Goal: Task Accomplishment & Management: Use online tool/utility

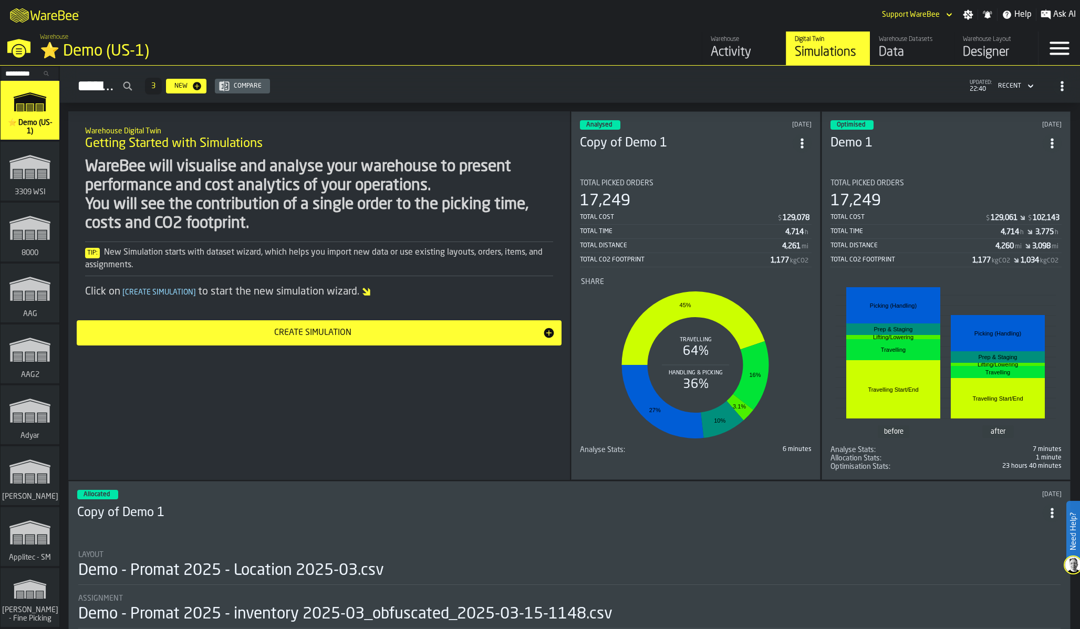
drag, startPoint x: 17, startPoint y: 80, endPoint x: 22, endPoint y: 69, distance: 12.2
click at [16, 80] on div "Search..." at bounding box center [30, 74] width 57 height 14
click at [23, 67] on div "Search..." at bounding box center [30, 74] width 57 height 14
click at [23, 75] on input "Search..." at bounding box center [30, 74] width 55 height 12
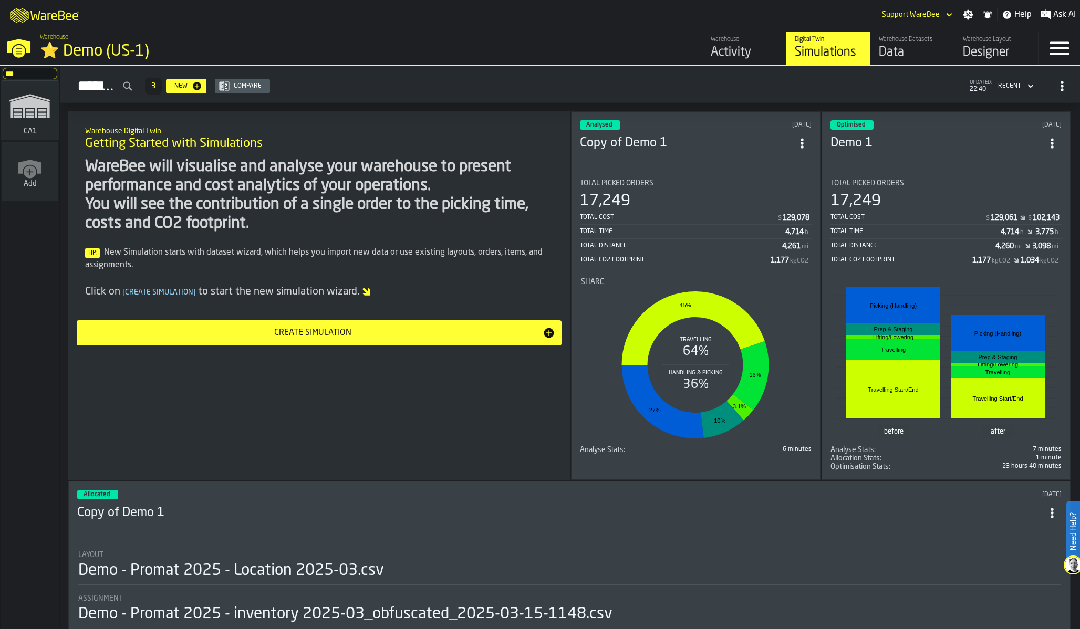
type input "***"
click at [33, 118] on icon "link-to-/wh/i/76e2a128-1b54-4d66-80d4-05ae4c277723/simulations" at bounding box center [30, 106] width 50 height 42
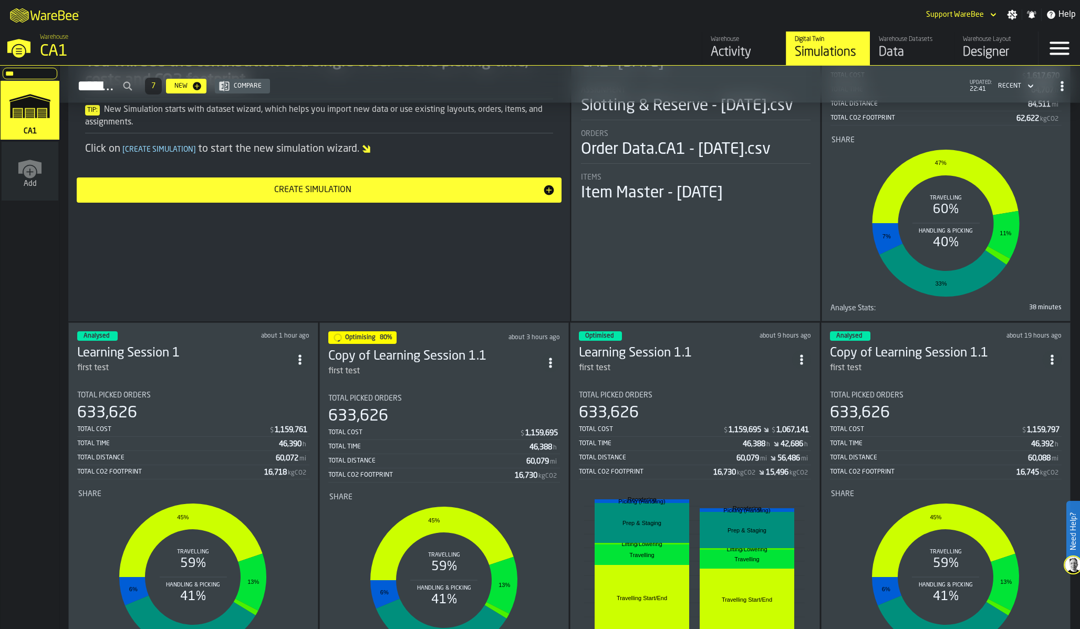
scroll to position [151, 0]
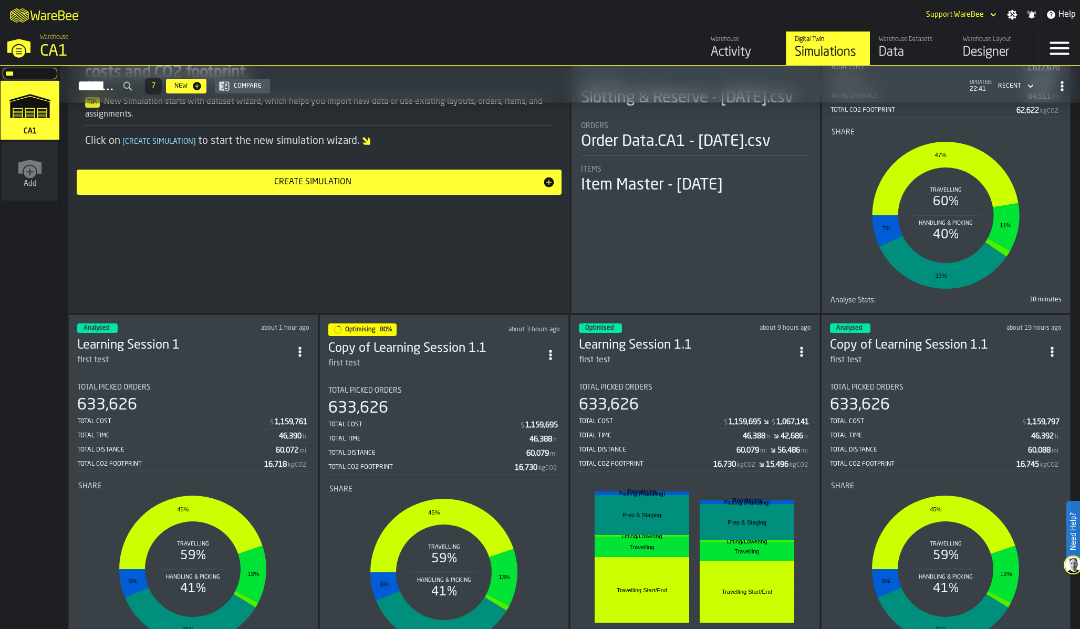
click at [417, 257] on div "Warehouse Digital Twin Getting Started with Simulations WareBee will visualise …" at bounding box center [319, 137] width 502 height 353
click at [697, 447] on div "Total Distance" at bounding box center [658, 450] width 158 height 7
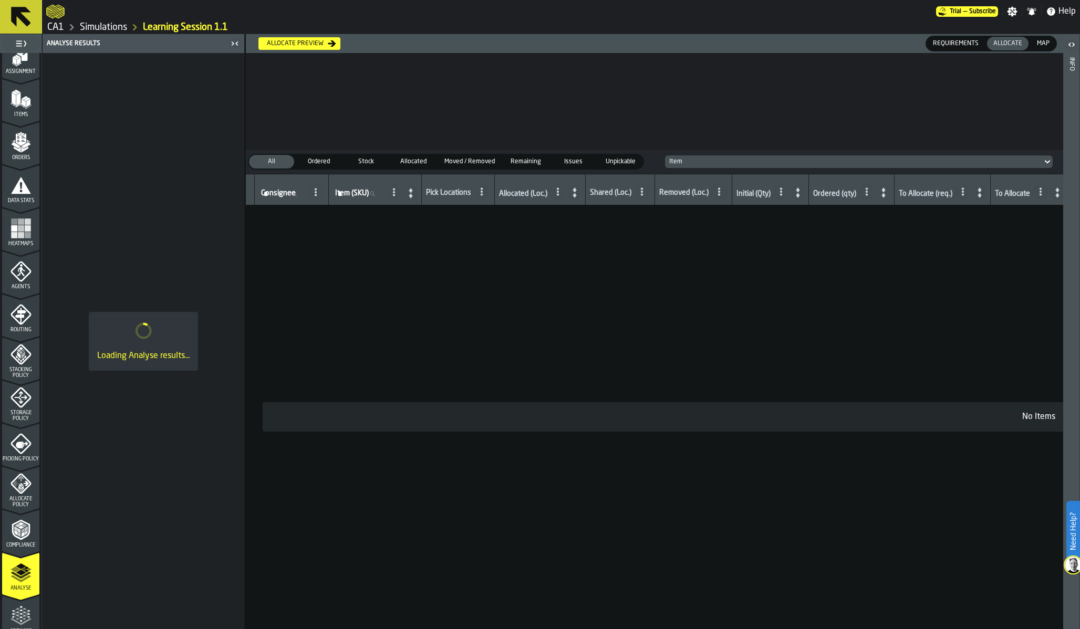
scroll to position [185, 0]
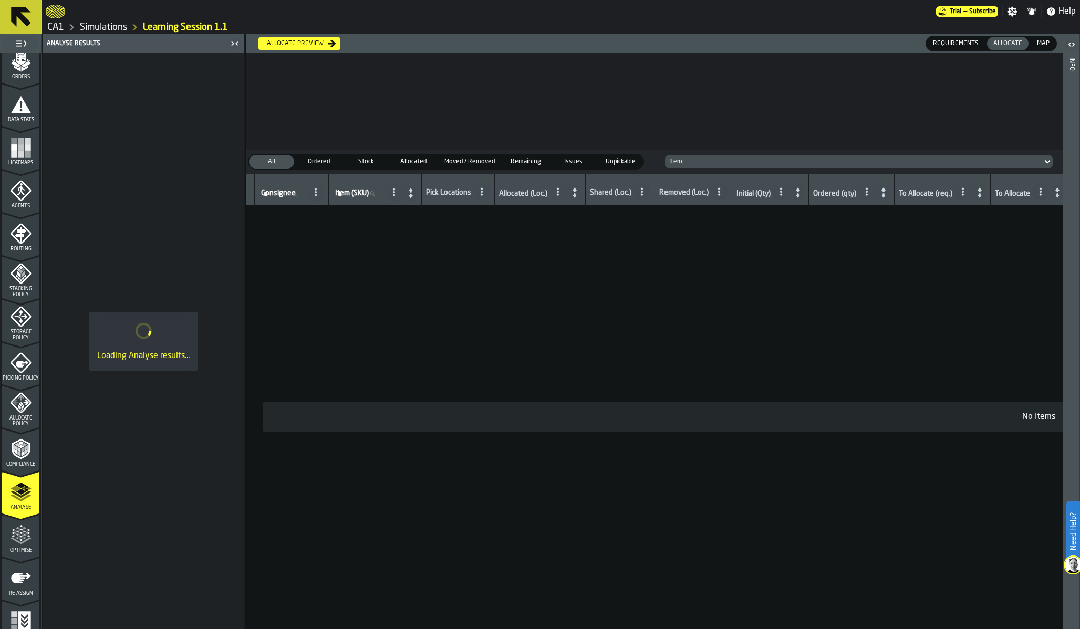
click at [23, 534] on polygon "menu Optimise" at bounding box center [24, 535] width 3 height 2
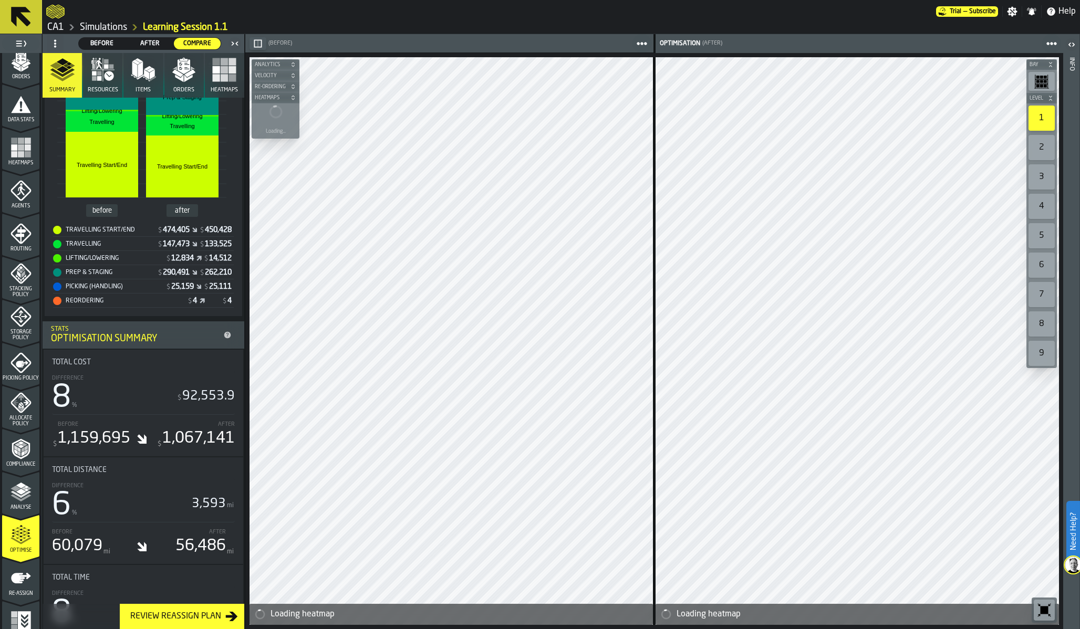
scroll to position [274, 0]
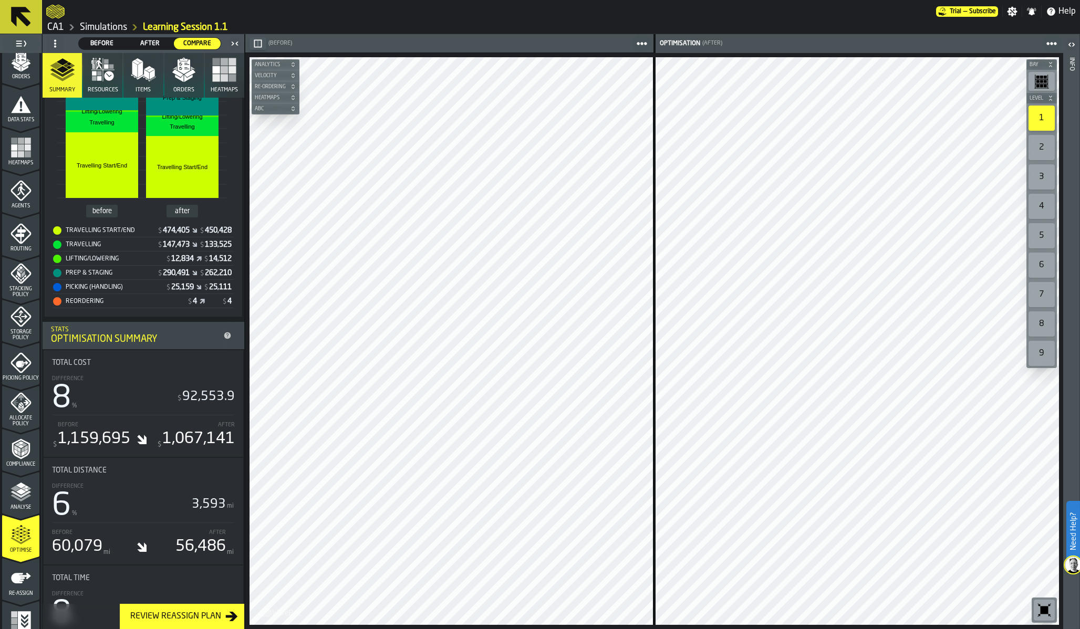
click at [62, 45] on span at bounding box center [55, 43] width 17 height 17
click at [69, 65] on div "Show Setup" at bounding box center [80, 64] width 55 height 13
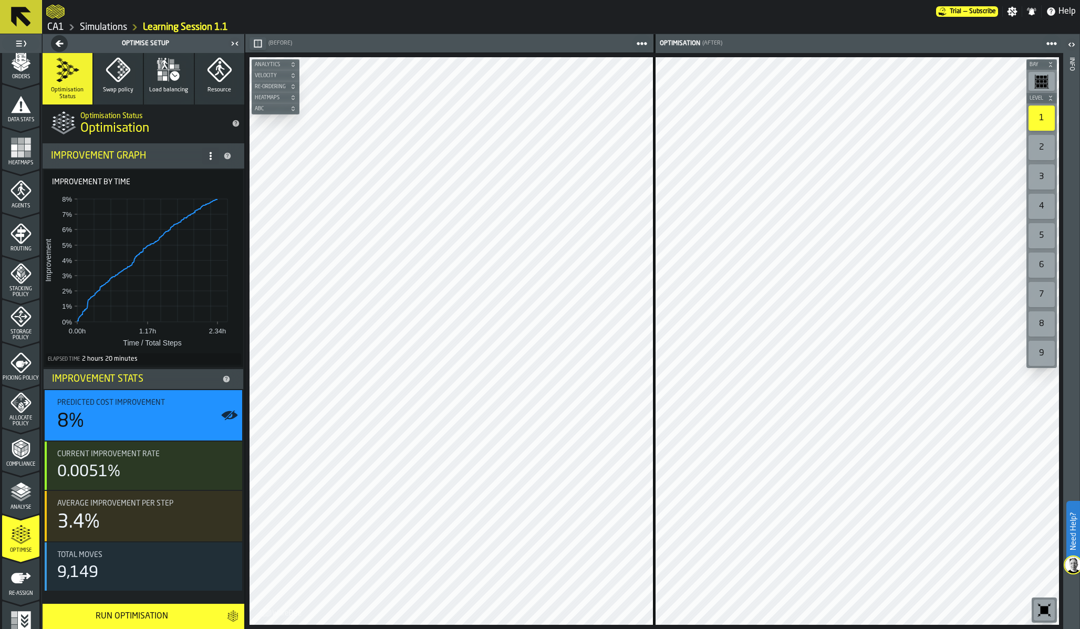
click at [97, 26] on link "Simulations" at bounding box center [103, 28] width 47 height 12
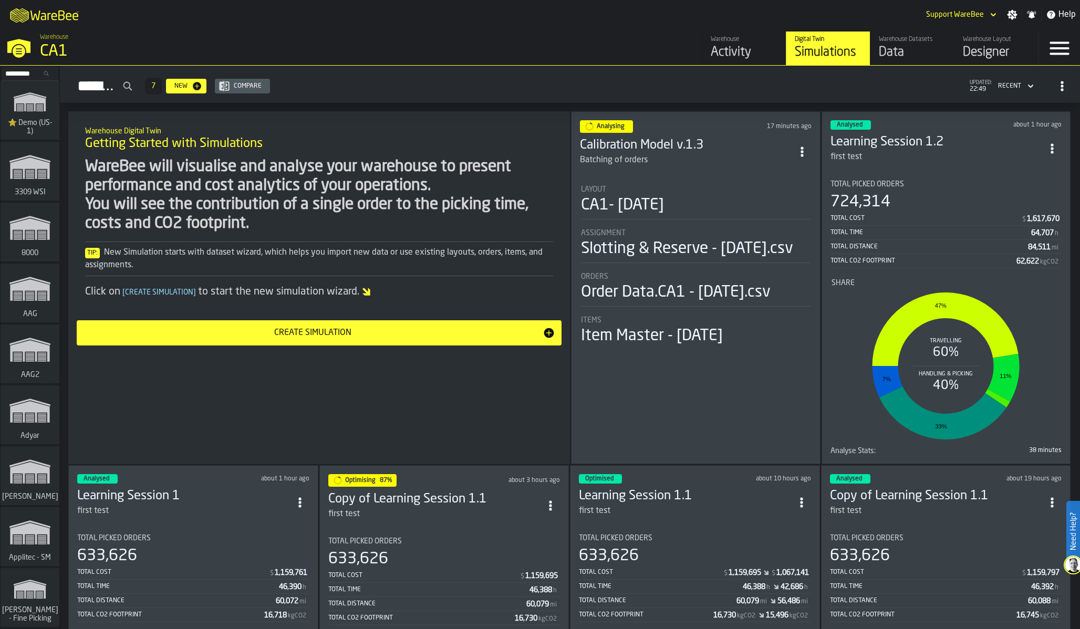
click at [420, 547] on div "Total Picked Orders 633,626 Total Cost $ 1,159,695 Total Time 46,388 h Total Di…" at bounding box center [444, 581] width 232 height 88
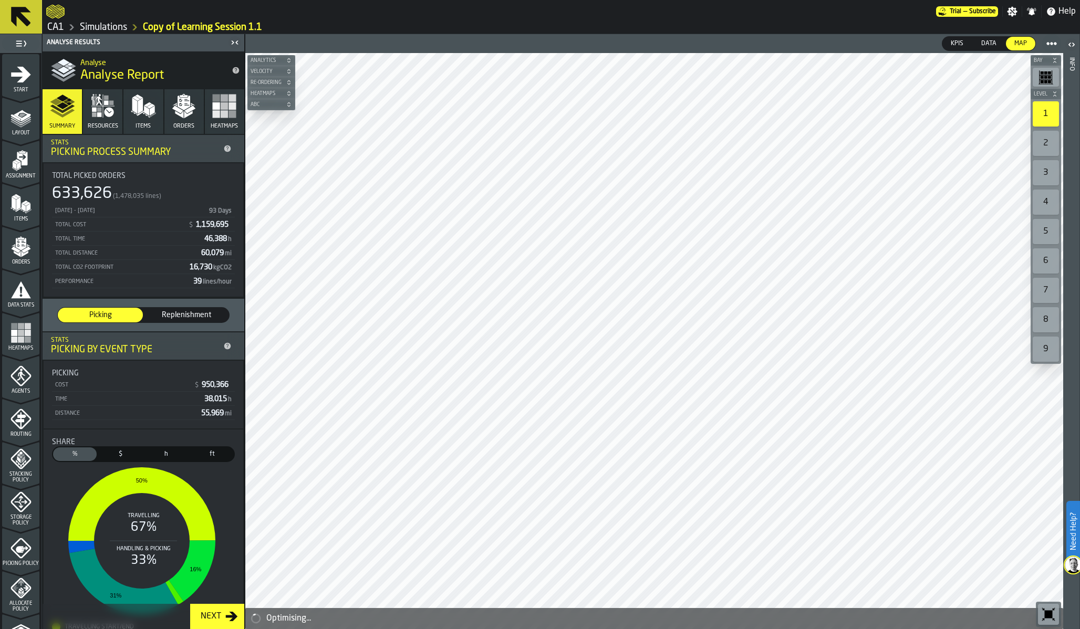
click at [101, 206] on div "[DATE] - [DATE] 93 Days" at bounding box center [143, 210] width 183 height 13
click at [97, 115] on icon "button" at bounding box center [99, 114] width 5 height 5
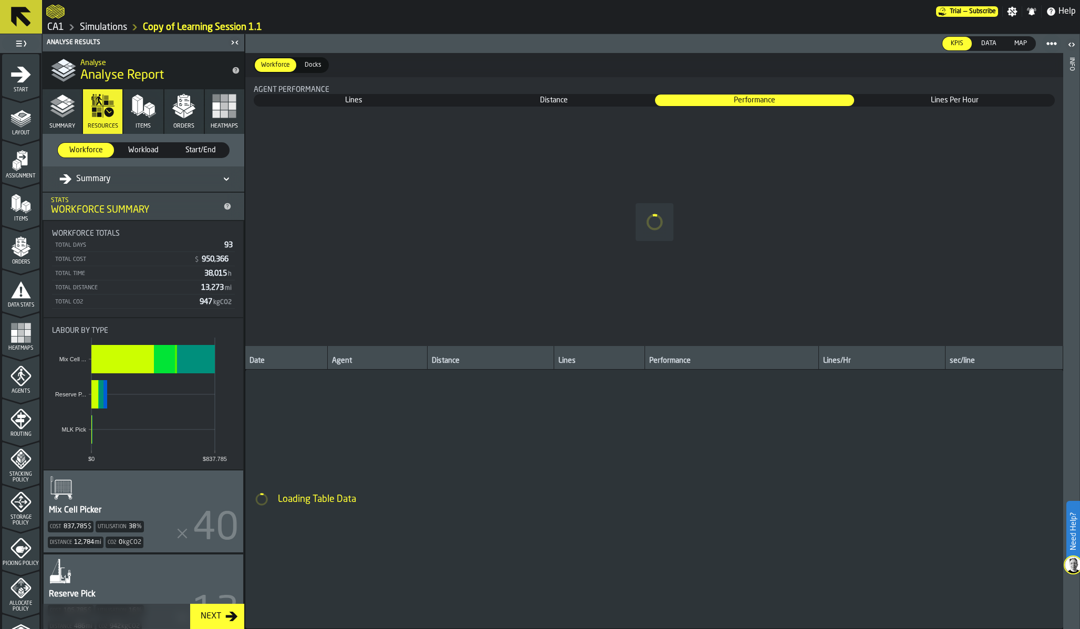
click at [55, 115] on icon "button" at bounding box center [62, 106] width 25 height 25
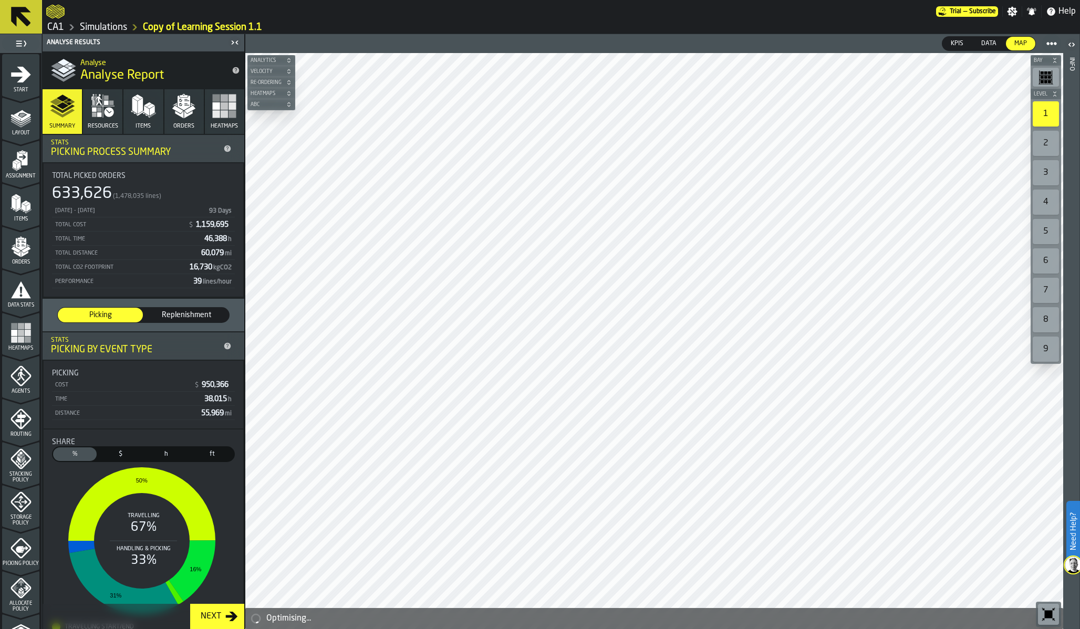
click at [102, 29] on link "Simulations" at bounding box center [103, 28] width 47 height 12
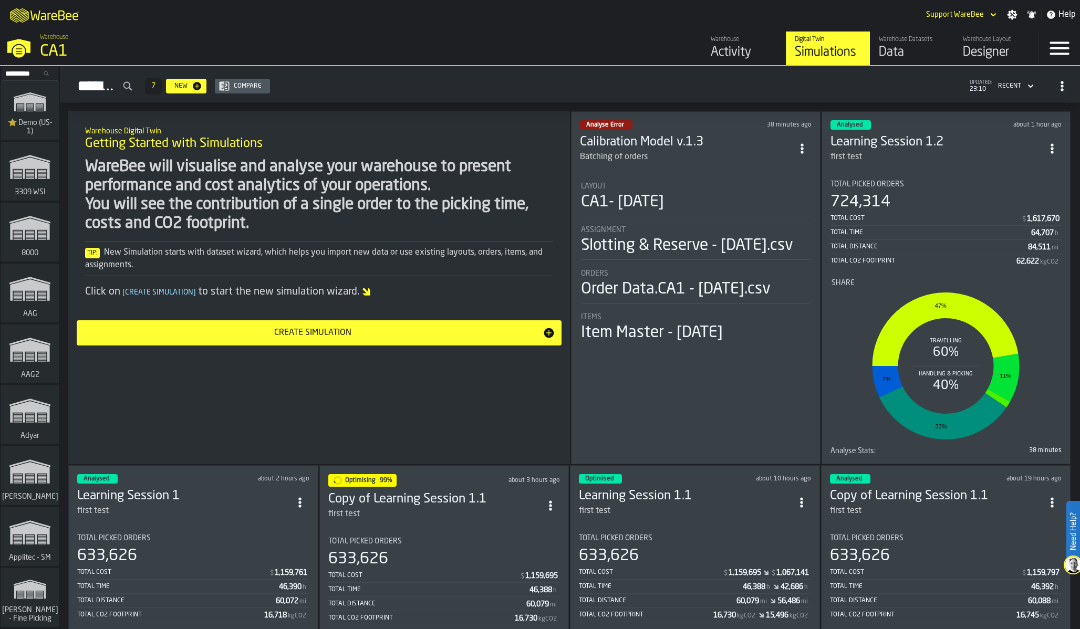
click at [657, 254] on div "Slotting & Reserve - [DATE].csv" at bounding box center [687, 245] width 212 height 19
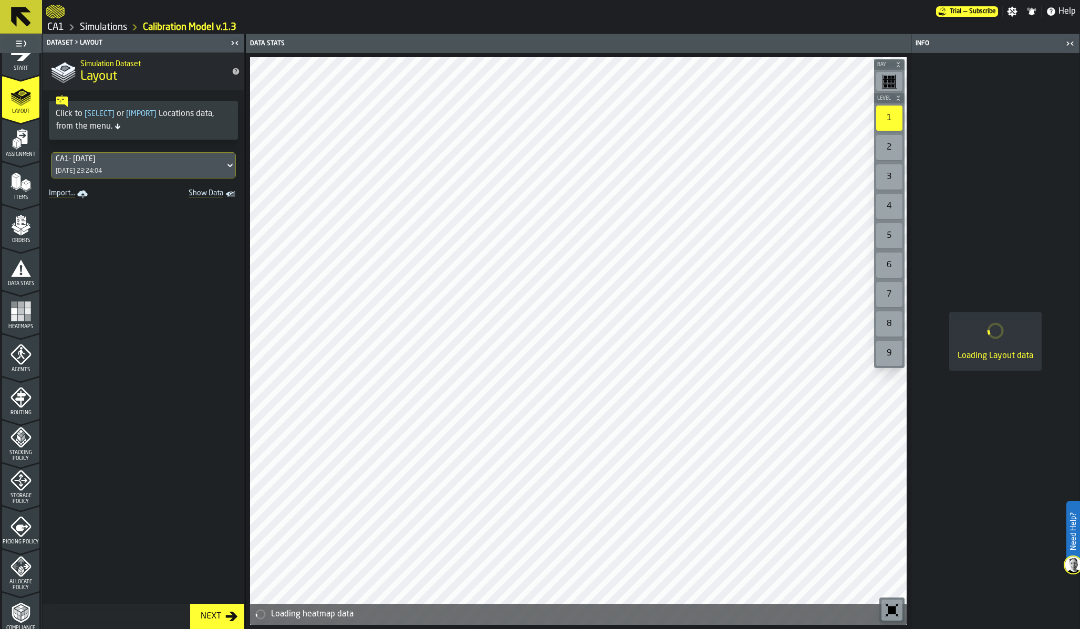
scroll to position [133, 0]
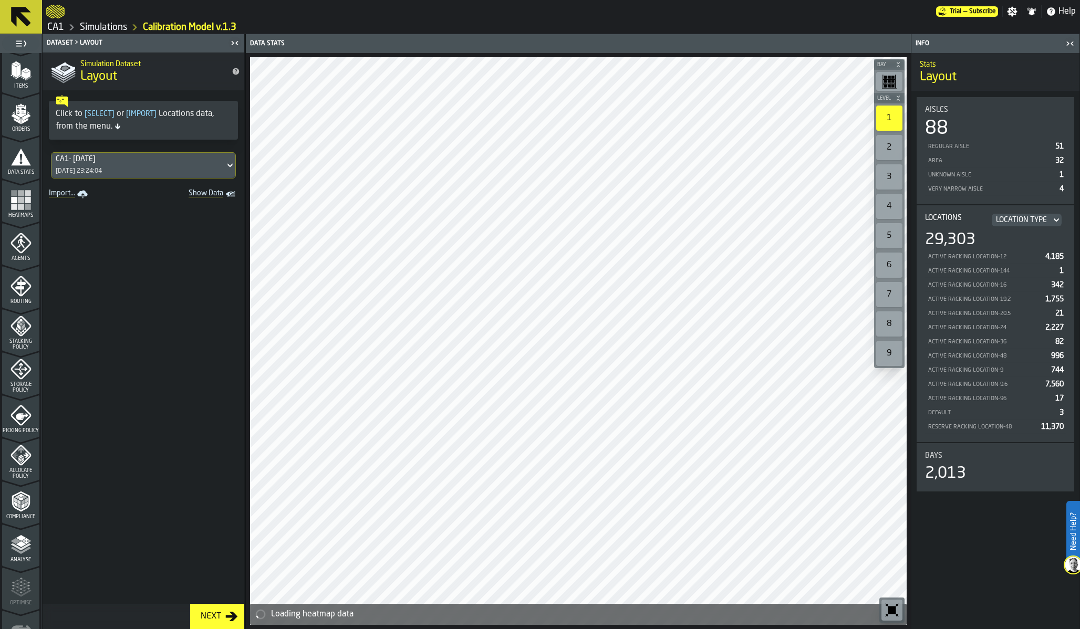
click at [20, 428] on span "Picking Policy" at bounding box center [20, 431] width 37 height 6
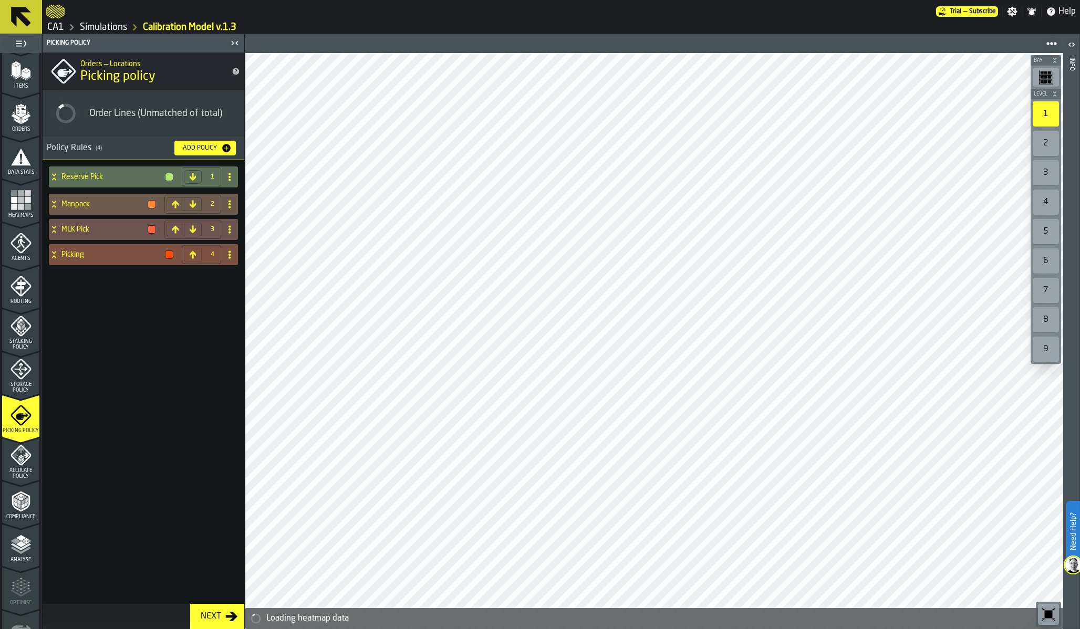
click at [106, 248] on div "Picking" at bounding box center [113, 254] width 129 height 21
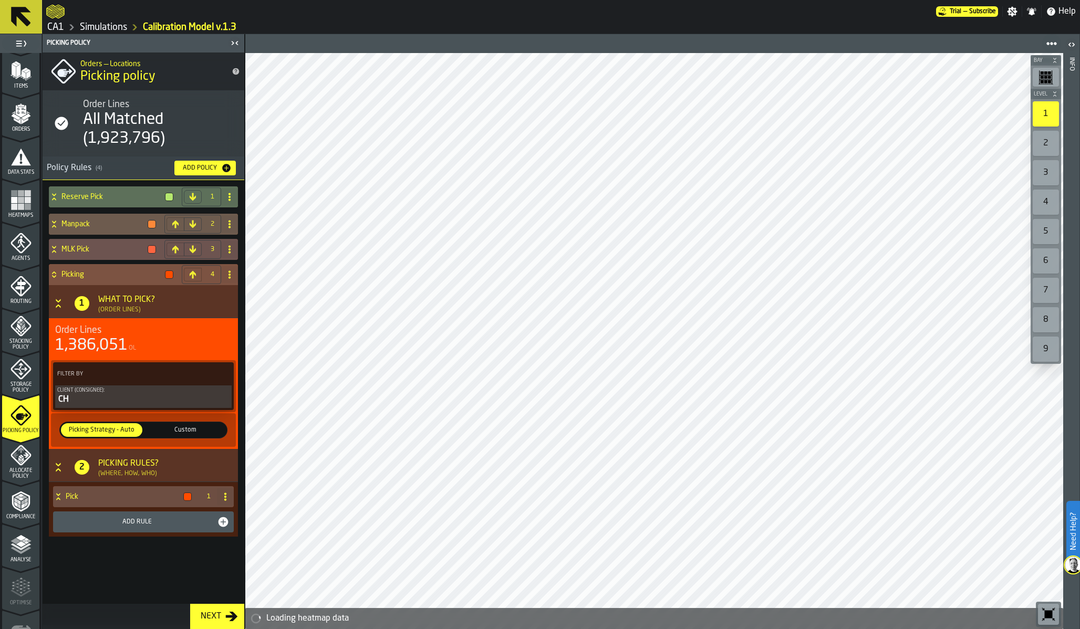
click at [178, 425] on span "Custom" at bounding box center [185, 429] width 77 height 9
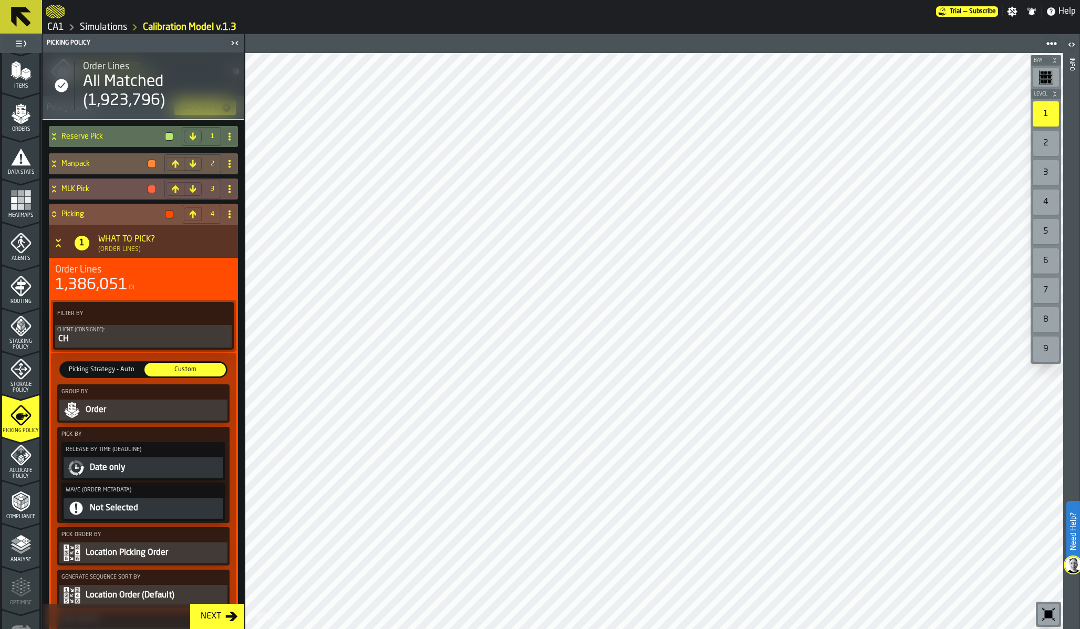
scroll to position [60, 0]
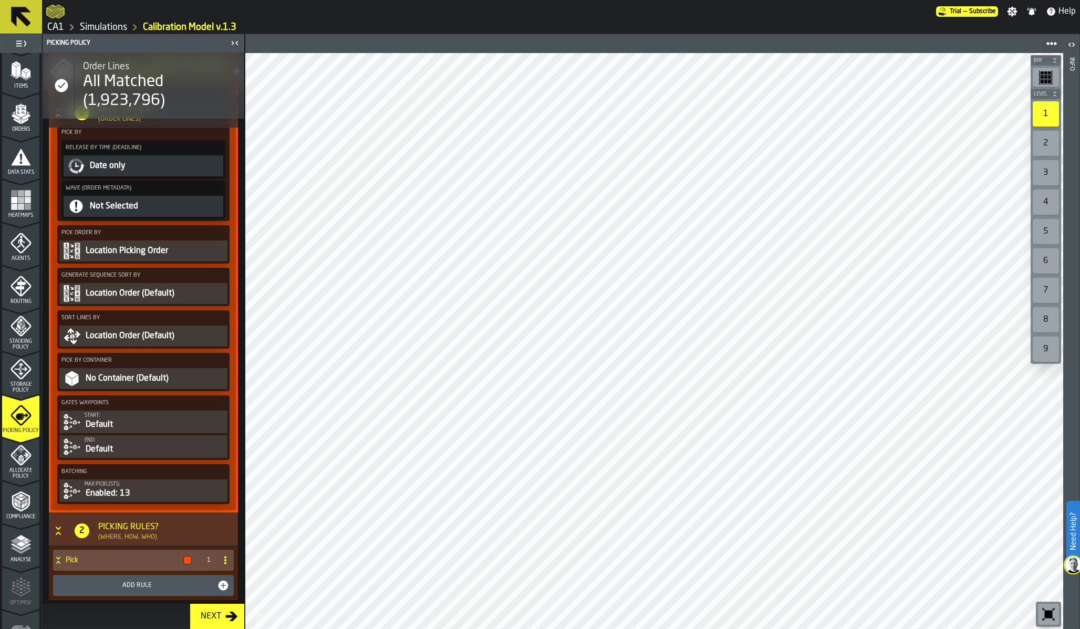
click at [122, 492] on div "Enabled: 13" at bounding box center [155, 493] width 141 height 13
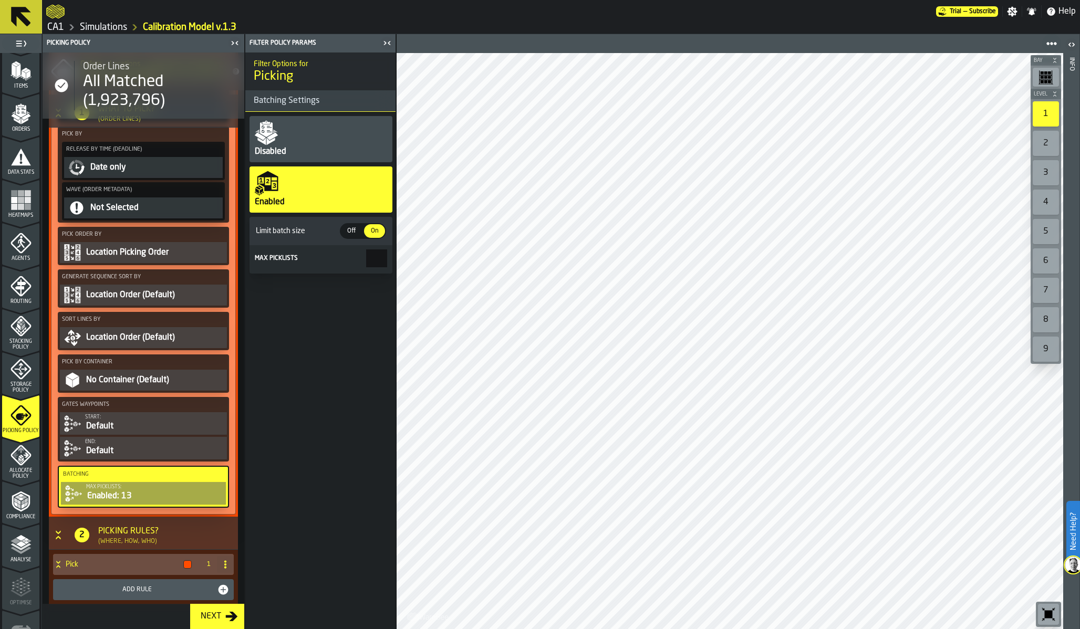
scroll to position [364, 0]
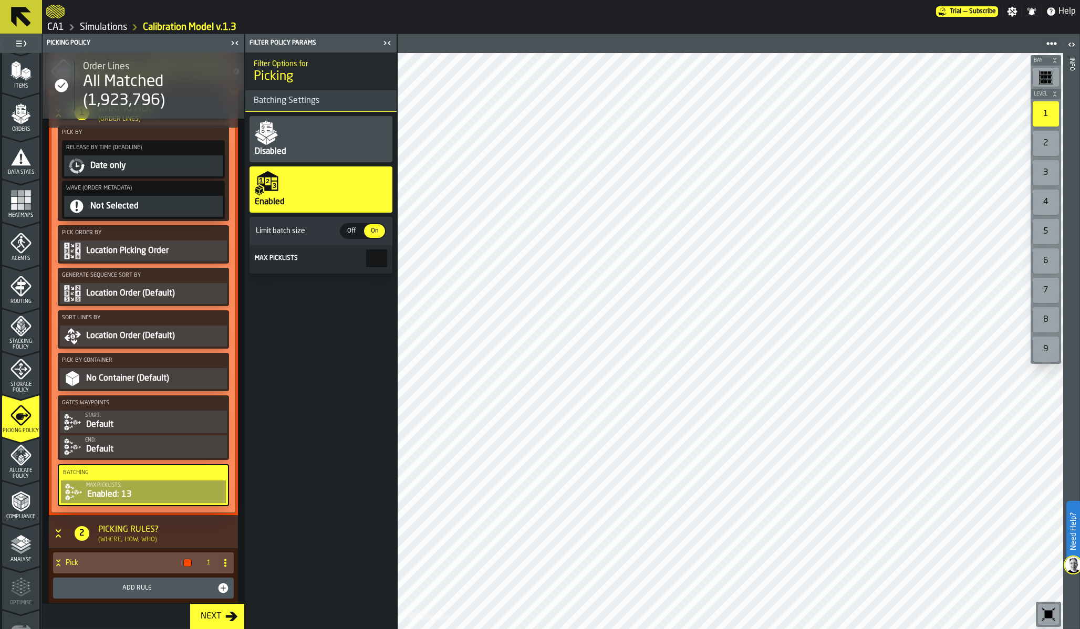
click at [61, 481] on button "Max picklists: Enabled: 13" at bounding box center [143, 492] width 165 height 23
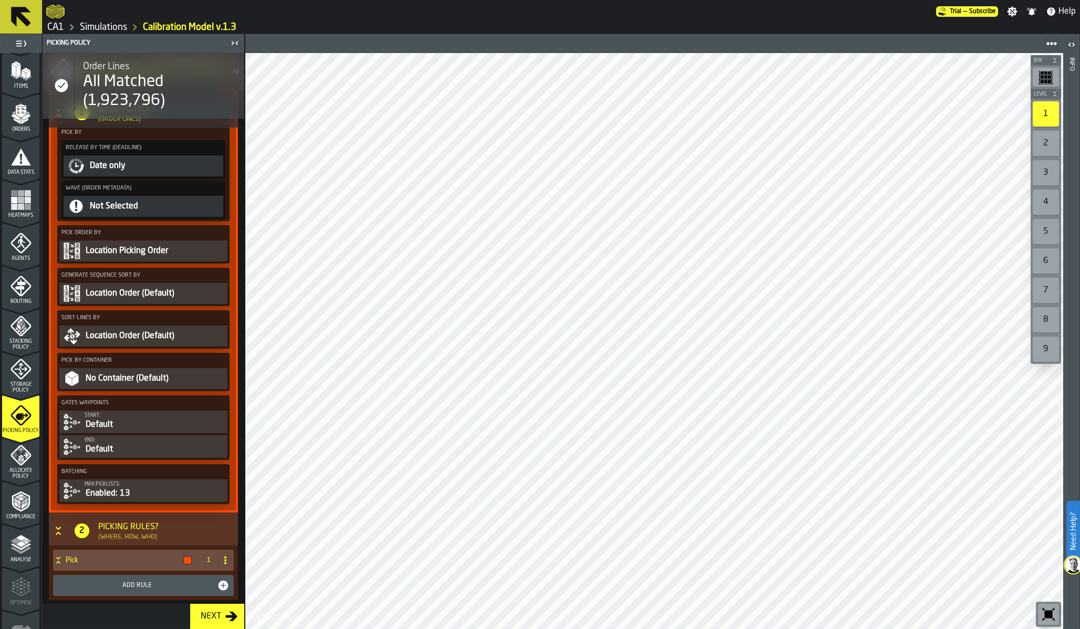
click at [171, 488] on div "Enabled: 13" at bounding box center [155, 493] width 141 height 13
